Goal: Use online tool/utility: Utilize a website feature to perform a specific function

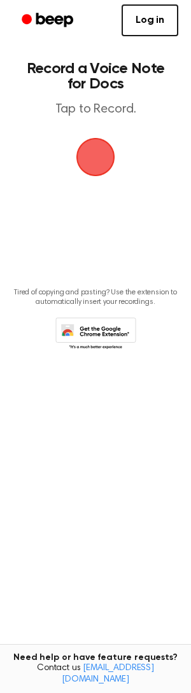
click at [91, 161] on span "button" at bounding box center [95, 157] width 46 height 46
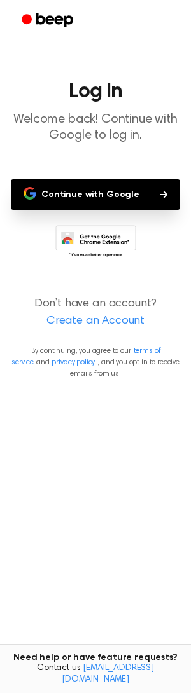
click at [86, 194] on button "Continue with Google" at bounding box center [95, 194] width 169 height 31
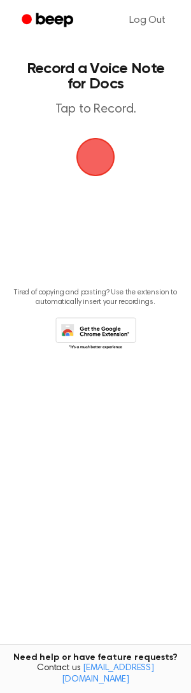
click at [96, 152] on span "button" at bounding box center [95, 157] width 52 height 52
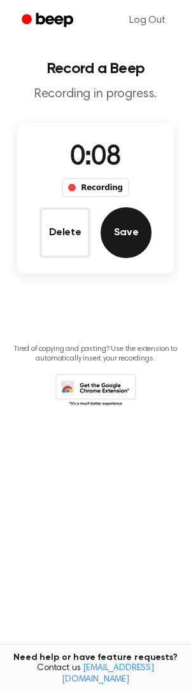
click at [131, 237] on button "Save" at bounding box center [125, 232] width 51 height 51
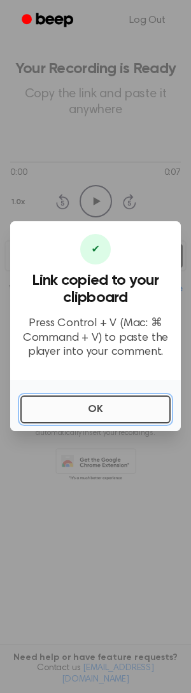
click at [95, 409] on button "OK" at bounding box center [95, 409] width 150 height 28
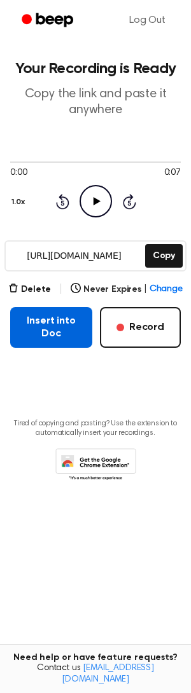
click at [70, 330] on button "Insert into Doc" at bounding box center [51, 327] width 82 height 41
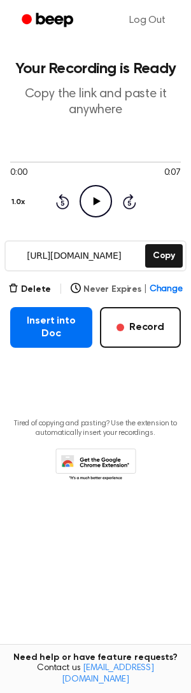
click at [160, 287] on span "Change" at bounding box center [165, 289] width 33 height 13
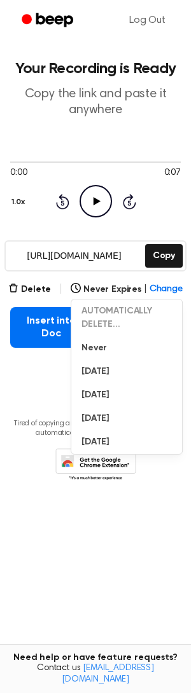
click at [36, 400] on main "Your Recording is Ready Copy the link and paste it anywhere 0:00 0:07 Your brow…" at bounding box center [95, 326] width 191 height 652
